Goal: Task Accomplishment & Management: Manage account settings

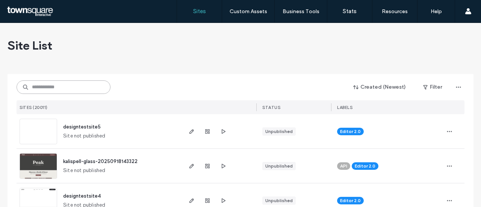
click at [55, 86] on input at bounding box center [64, 87] width 94 height 14
paste input "**********"
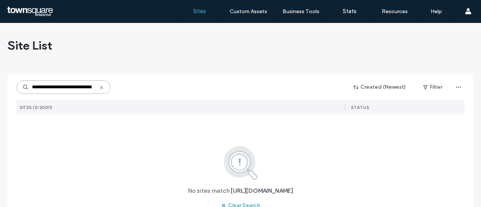
scroll to position [0, 16]
type input "**********"
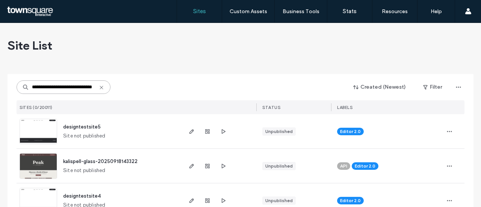
scroll to position [0, 0]
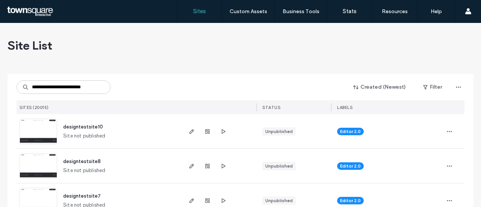
scroll to position [0, 2]
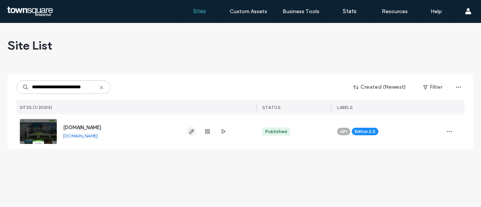
type input "**********"
click at [192, 133] on icon "button" at bounding box center [192, 132] width 6 height 6
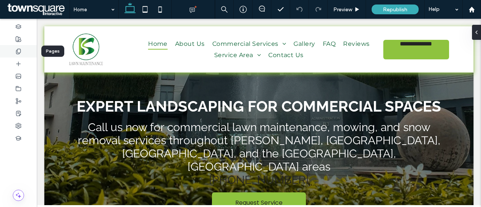
click at [19, 52] on icon at bounding box center [18, 52] width 6 height 6
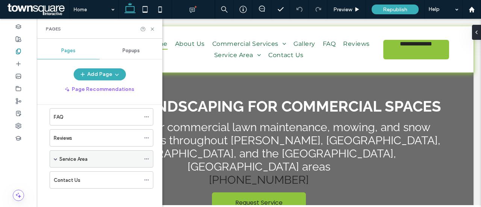
scroll to position [116, 0]
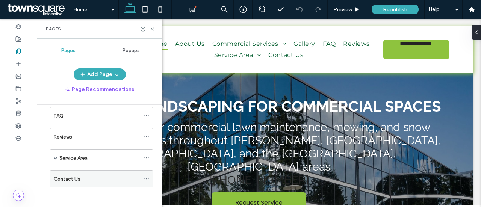
click at [80, 176] on div "Contact Us" at bounding box center [97, 179] width 86 height 8
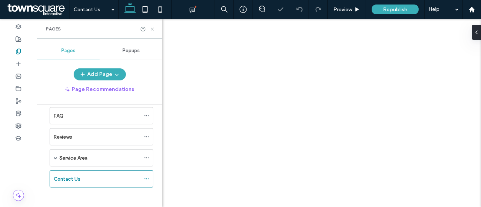
click at [151, 29] on icon at bounding box center [153, 29] width 6 height 6
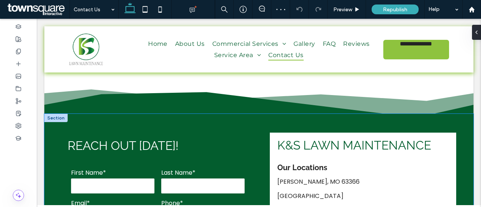
scroll to position [263, 0]
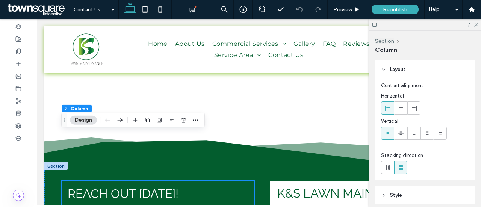
scroll to position [75, 0]
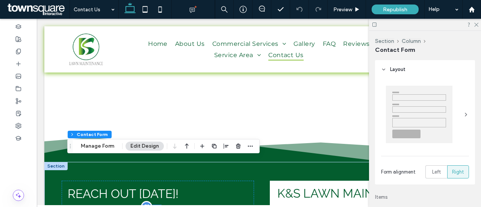
type input "*"
type input "***"
type input "*"
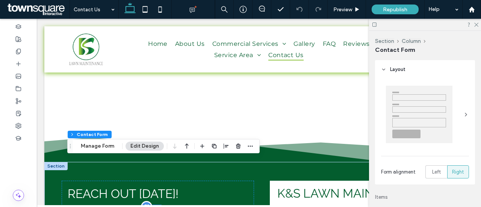
type input "***"
click at [95, 145] on button "Manage Form" at bounding box center [97, 146] width 43 height 9
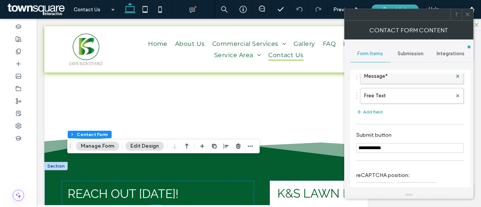
scroll to position [150, 0]
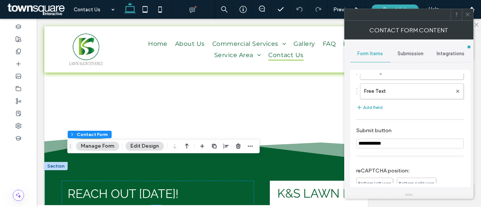
click at [402, 52] on span "Submission" at bounding box center [411, 54] width 26 height 6
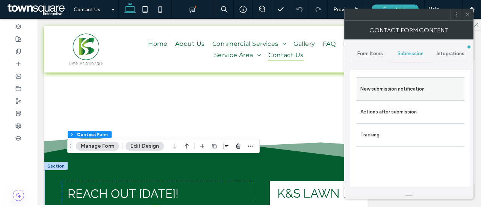
click at [419, 91] on label "New submission notification" at bounding box center [411, 89] width 100 height 15
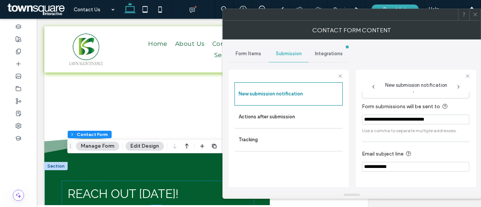
scroll to position [38, 0]
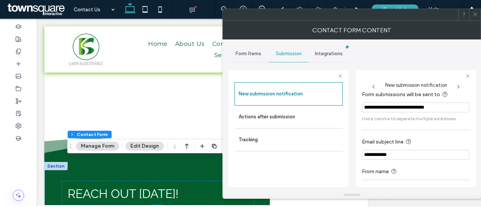
click at [410, 19] on div at bounding box center [340, 14] width 235 height 11
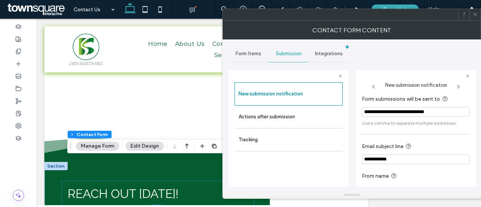
scroll to position [51, 0]
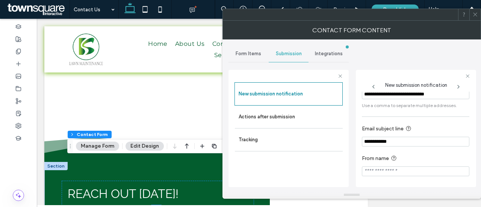
click at [475, 12] on icon at bounding box center [476, 15] width 6 height 6
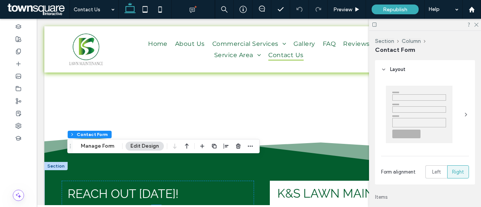
click at [43, 9] on span at bounding box center [38, 9] width 64 height 15
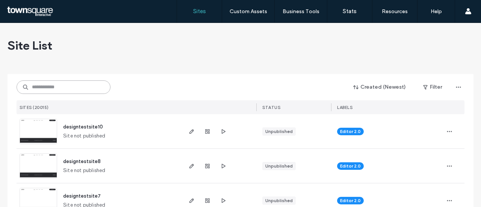
click at [76, 82] on input at bounding box center [64, 87] width 94 height 14
paste input "**********"
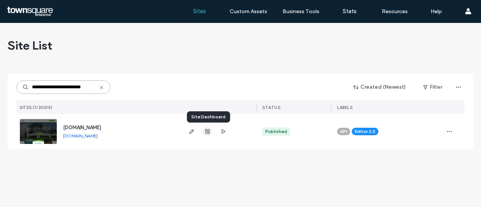
type input "**********"
click at [208, 132] on icon "button" at bounding box center [208, 132] width 6 height 6
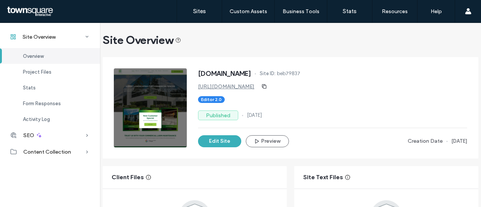
scroll to position [75, 0]
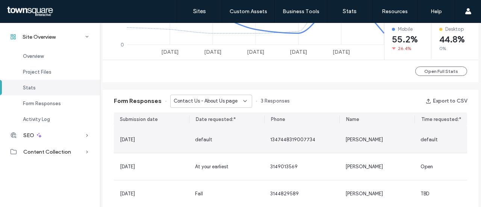
scroll to position [451, 0]
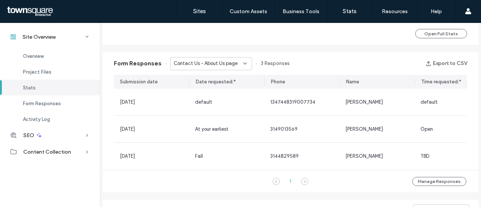
click at [301, 185] on icon at bounding box center [305, 182] width 8 height 8
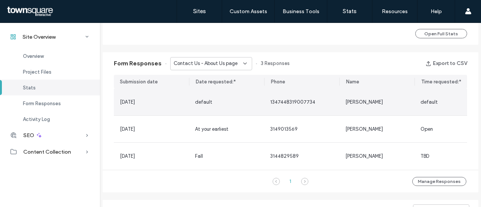
click at [226, 105] on div "default" at bounding box center [226, 103] width 63 height 8
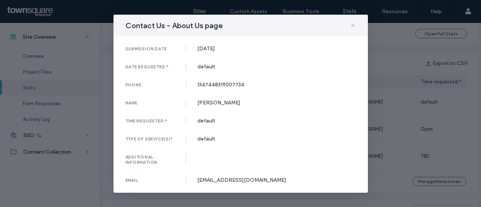
click at [350, 27] on icon at bounding box center [353, 26] width 6 height 6
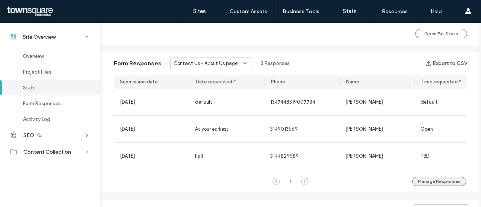
click at [423, 186] on button "Manage Responses" at bounding box center [439, 181] width 54 height 9
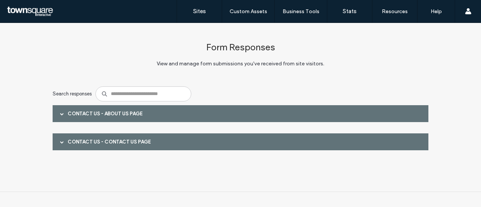
click at [60, 115] on div at bounding box center [61, 113] width 11 height 13
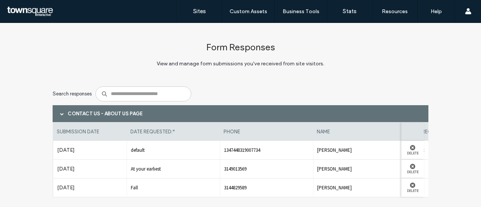
scroll to position [54, 0]
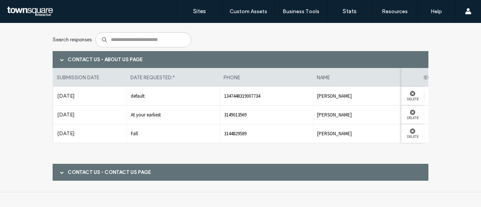
click at [67, 175] on div "Contact Us - Contact Us page" at bounding box center [241, 172] width 376 height 17
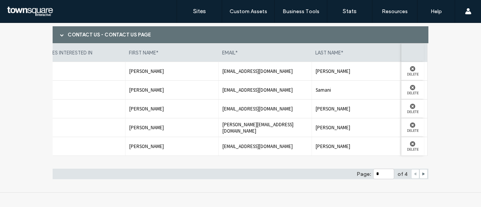
scroll to position [0, 0]
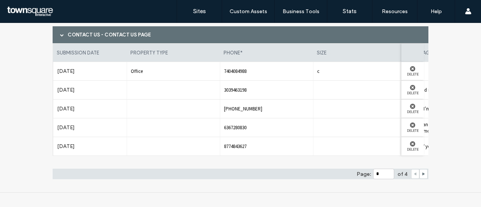
click at [133, 73] on span "Office" at bounding box center [173, 71] width 85 height 6
click at [153, 72] on span "Office" at bounding box center [173, 71] width 85 height 6
click at [162, 73] on span "Office" at bounding box center [173, 71] width 85 height 6
click at [129, 114] on div at bounding box center [173, 109] width 93 height 18
click at [141, 139] on div at bounding box center [173, 146] width 93 height 18
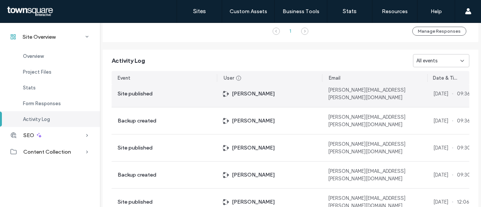
scroll to position [113, 0]
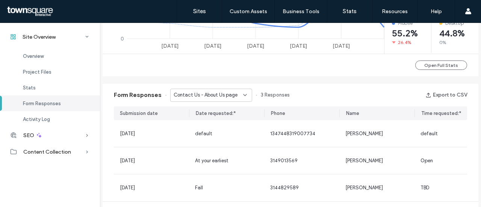
scroll to position [414, 0]
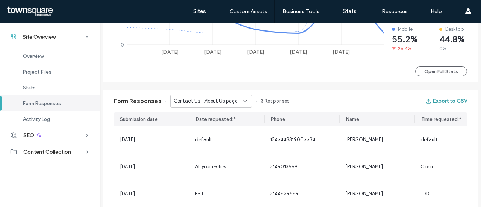
click at [428, 100] on icon "button" at bounding box center [429, 101] width 6 height 6
click at [229, 101] on span "Contact Us - About Us page" at bounding box center [206, 101] width 64 height 8
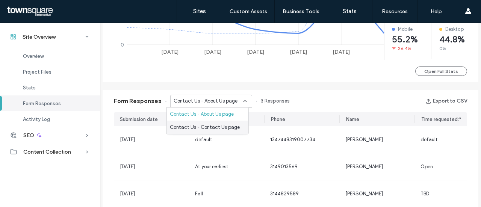
click at [220, 127] on span "Contact Us - Contact Us page" at bounding box center [205, 128] width 70 height 8
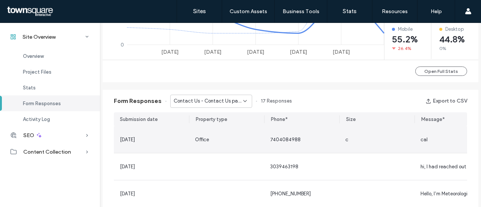
click at [132, 141] on span "[DATE]" at bounding box center [127, 140] width 15 height 6
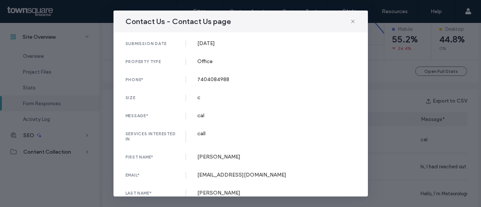
scroll to position [0, 0]
click at [352, 21] on icon at bounding box center [353, 21] width 6 height 6
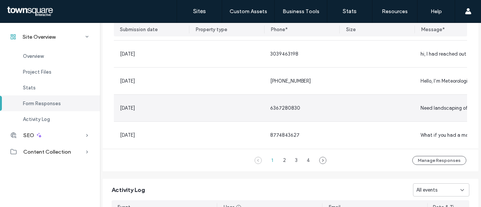
scroll to position [489, 0]
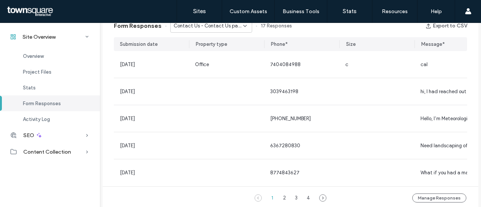
click at [349, 28] on div "Form Responses Contact Us - Contact Us page 17 Responses Export to CSV" at bounding box center [291, 26] width 376 height 23
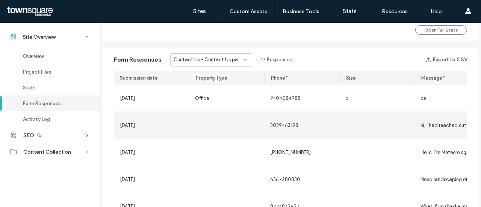
scroll to position [414, 0]
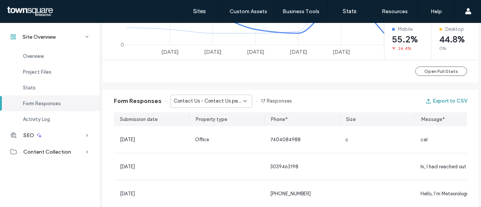
click at [438, 99] on button "Export to CSV" at bounding box center [447, 101] width 42 height 12
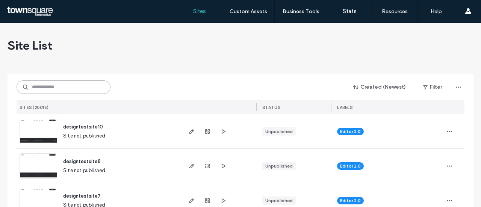
click at [57, 89] on input at bounding box center [64, 87] width 94 height 14
click at [76, 92] on input at bounding box center [64, 87] width 94 height 14
paste input "**********"
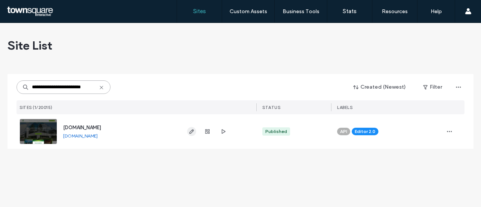
type input "**********"
click at [193, 131] on use "button" at bounding box center [191, 131] width 5 height 5
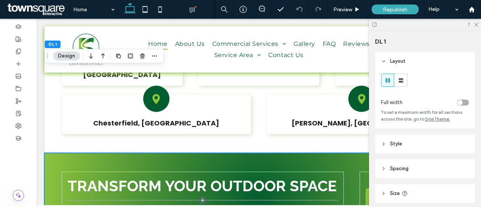
scroll to position [2154, 0]
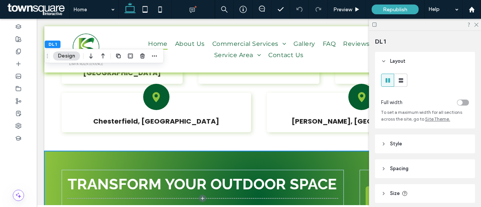
click at [420, 30] on div at bounding box center [425, 25] width 112 height 12
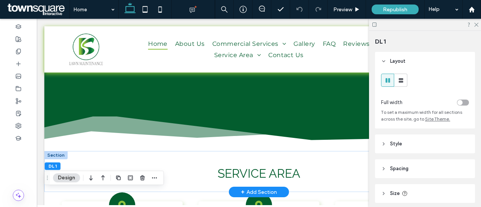
scroll to position [1590, 0]
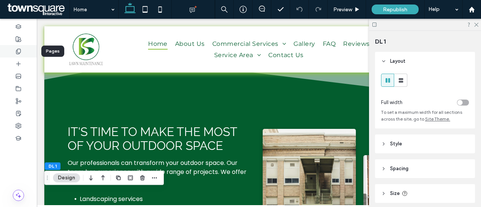
click at [15, 53] on icon at bounding box center [18, 52] width 6 height 6
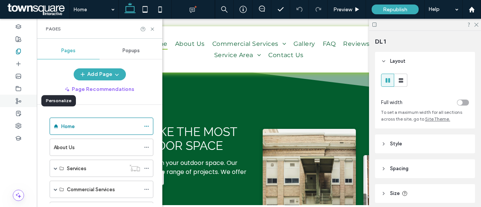
click at [20, 101] on icon at bounding box center [18, 101] width 6 height 6
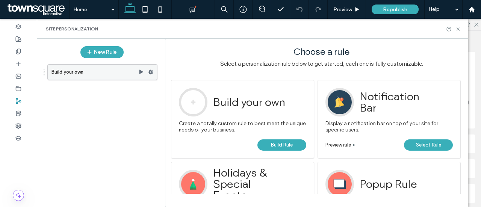
click at [150, 71] on use at bounding box center [151, 72] width 5 height 5
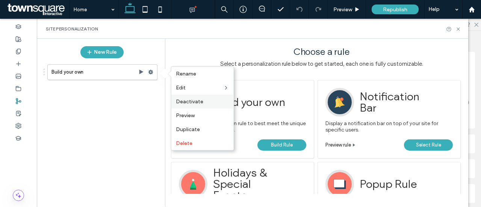
click at [198, 103] on span "Deactivate" at bounding box center [189, 102] width 27 height 6
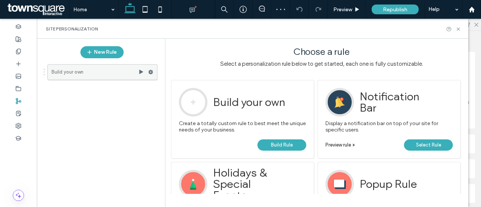
click at [153, 72] on icon at bounding box center [150, 72] width 5 height 5
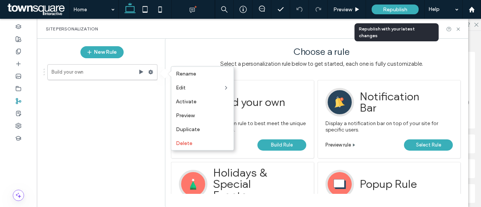
click at [394, 15] on div "Republish" at bounding box center [395, 9] width 47 height 19
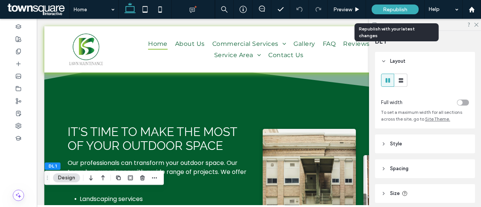
click at [402, 7] on span "Republish" at bounding box center [395, 9] width 24 height 6
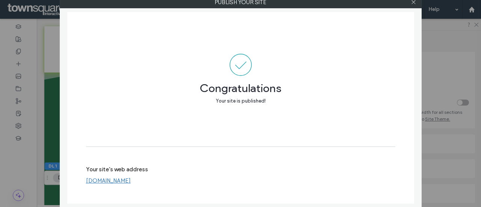
click at [435, 24] on div "Publish your site Congratulations Your site is published! Your site's web addre…" at bounding box center [240, 103] width 481 height 207
